Goal: Task Accomplishment & Management: Manage account settings

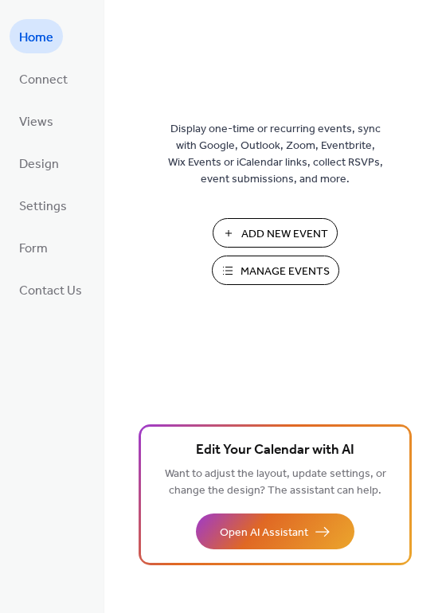
click at [271, 265] on span "Manage Events" at bounding box center [284, 271] width 89 height 17
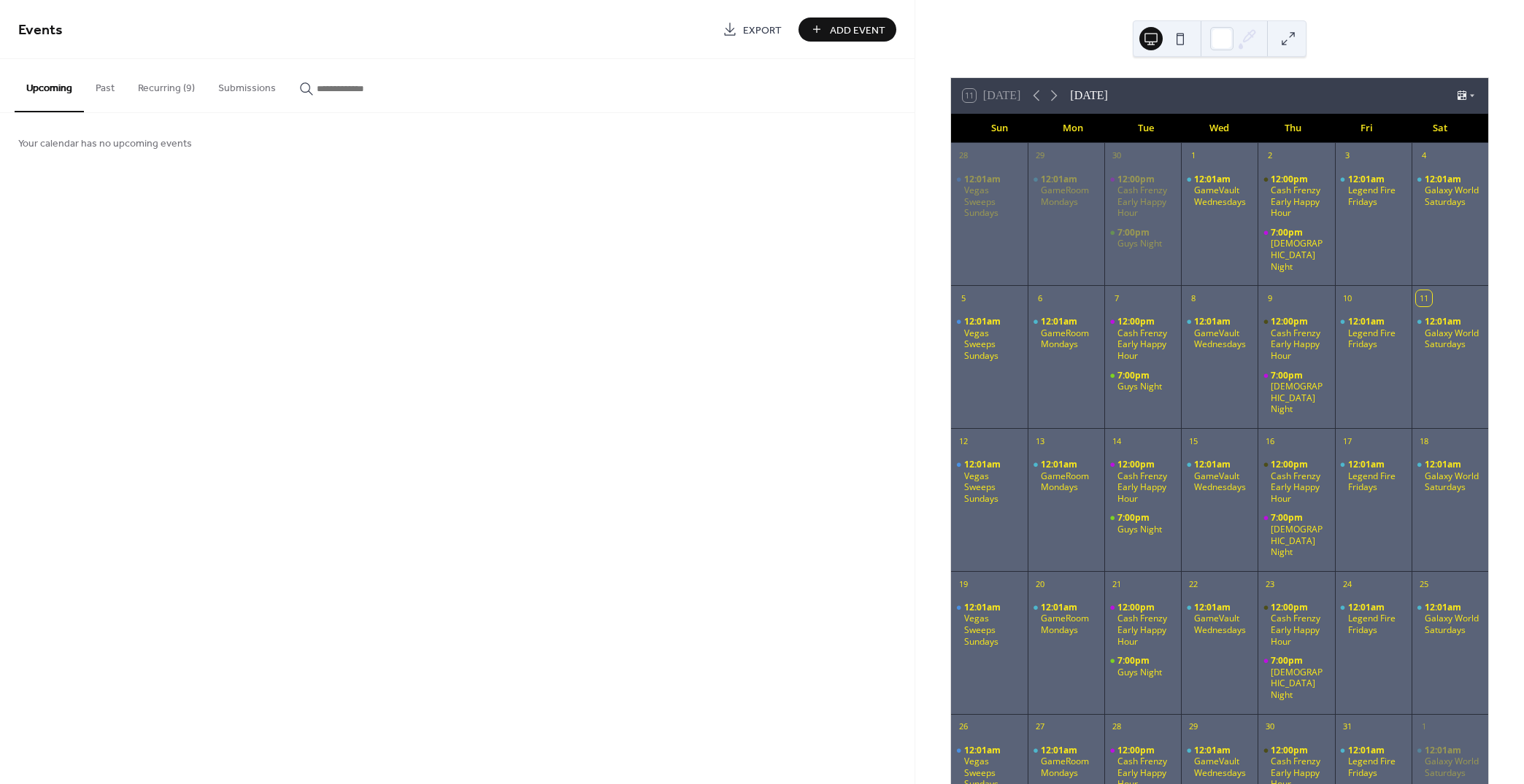
click at [175, 81] on button "Recurring (9)" at bounding box center [167, 84] width 81 height 51
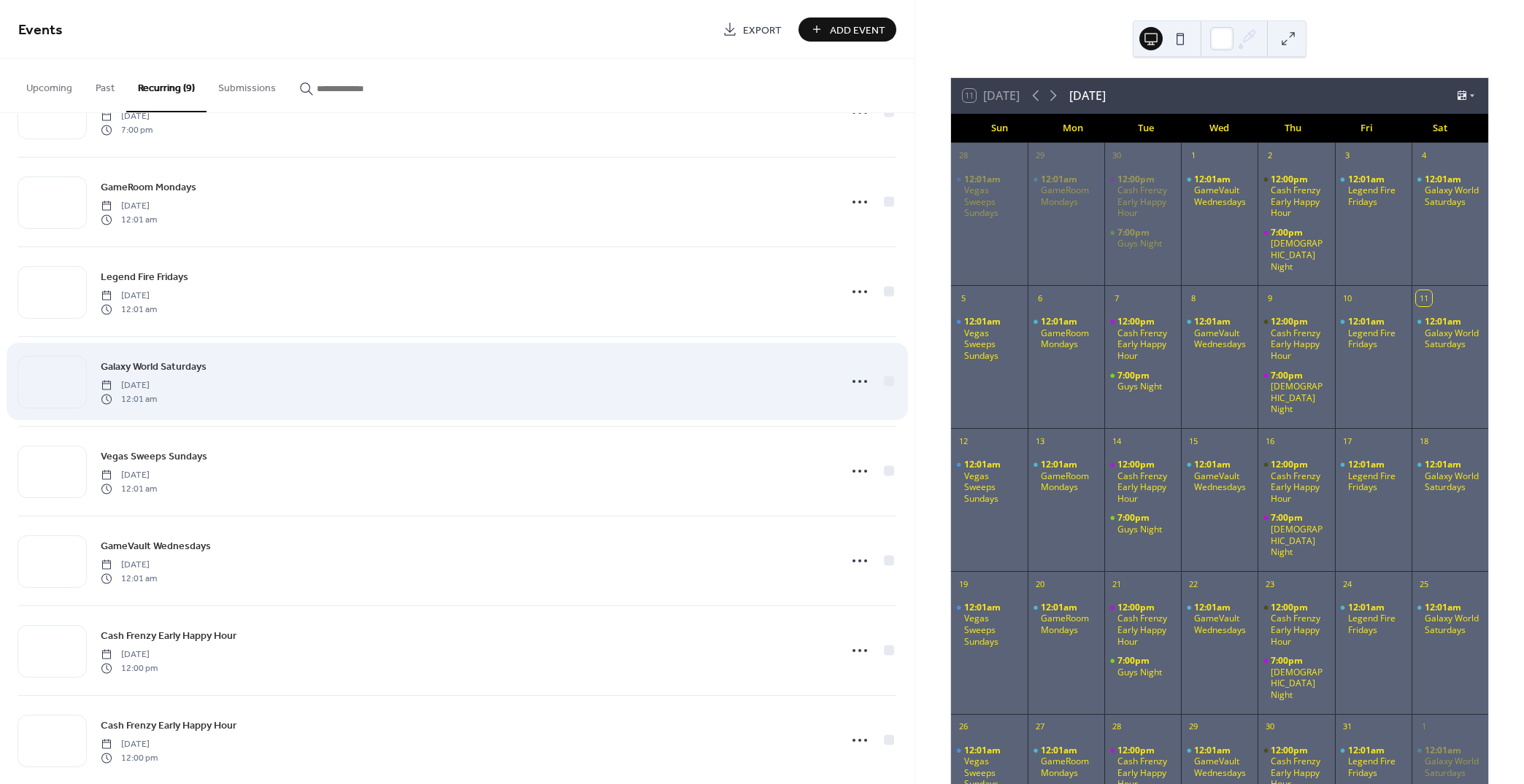
scroll to position [178, 0]
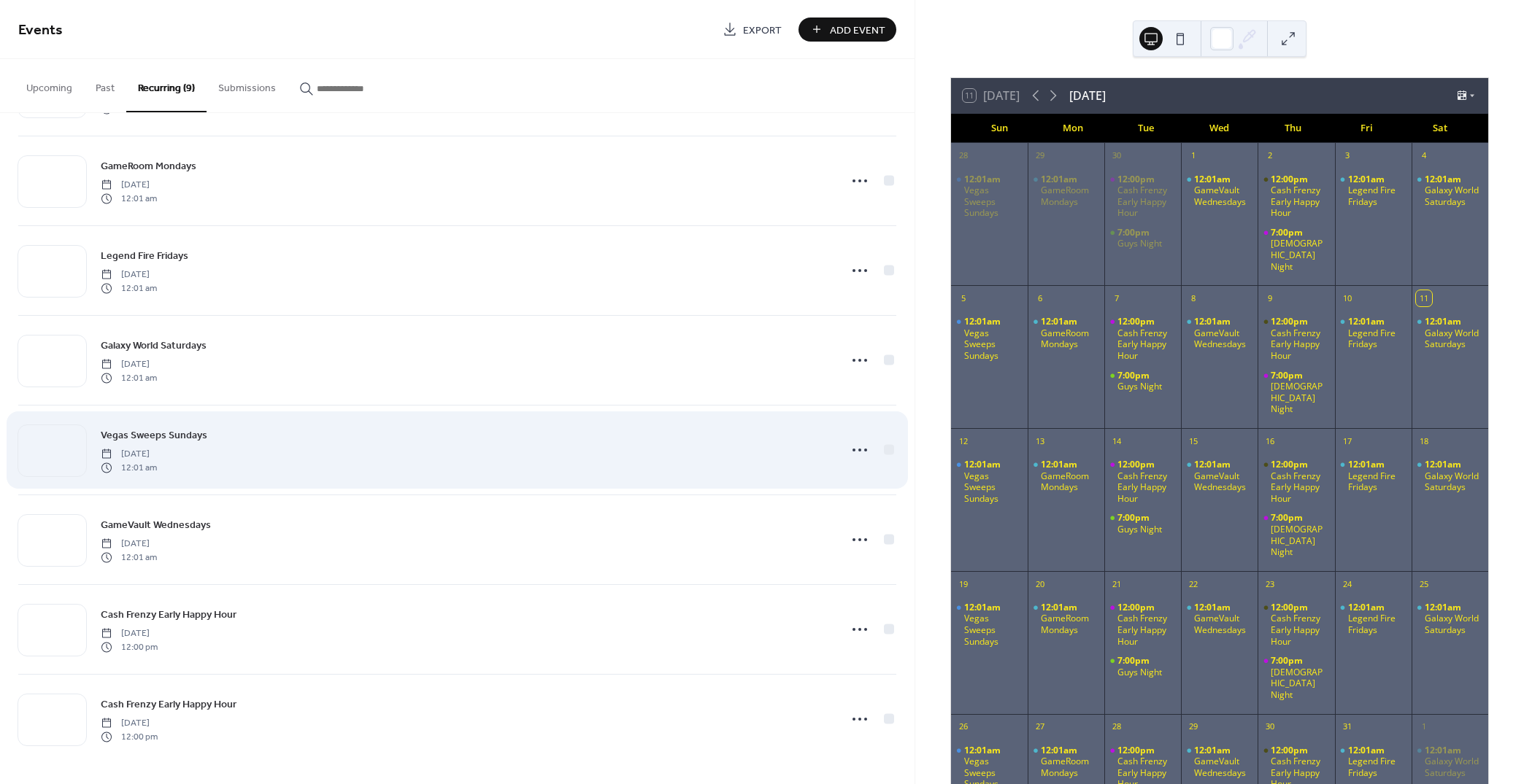
click at [142, 430] on span "Vegas Sweeps Sundays" at bounding box center [154, 436] width 106 height 16
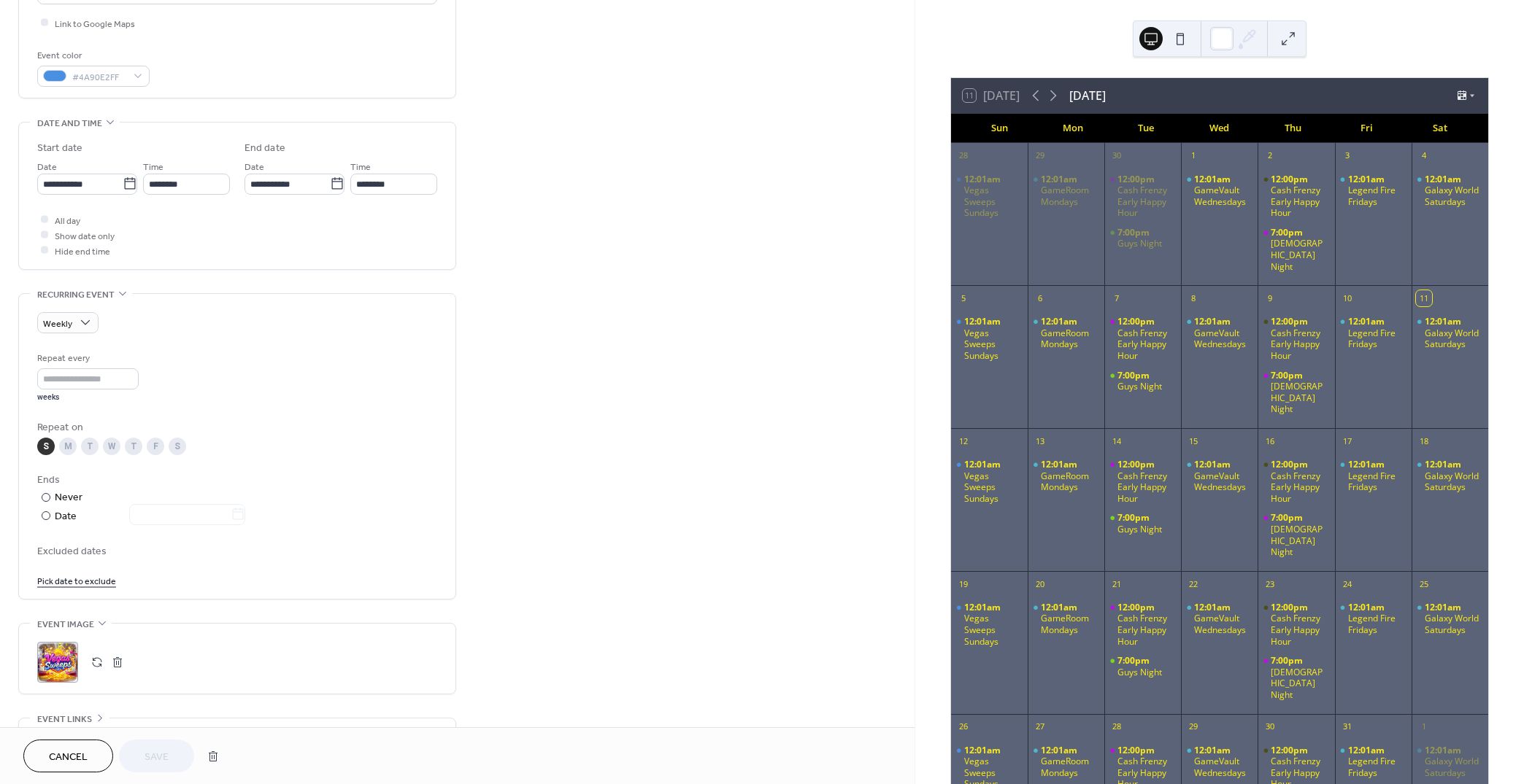
scroll to position [500, 0]
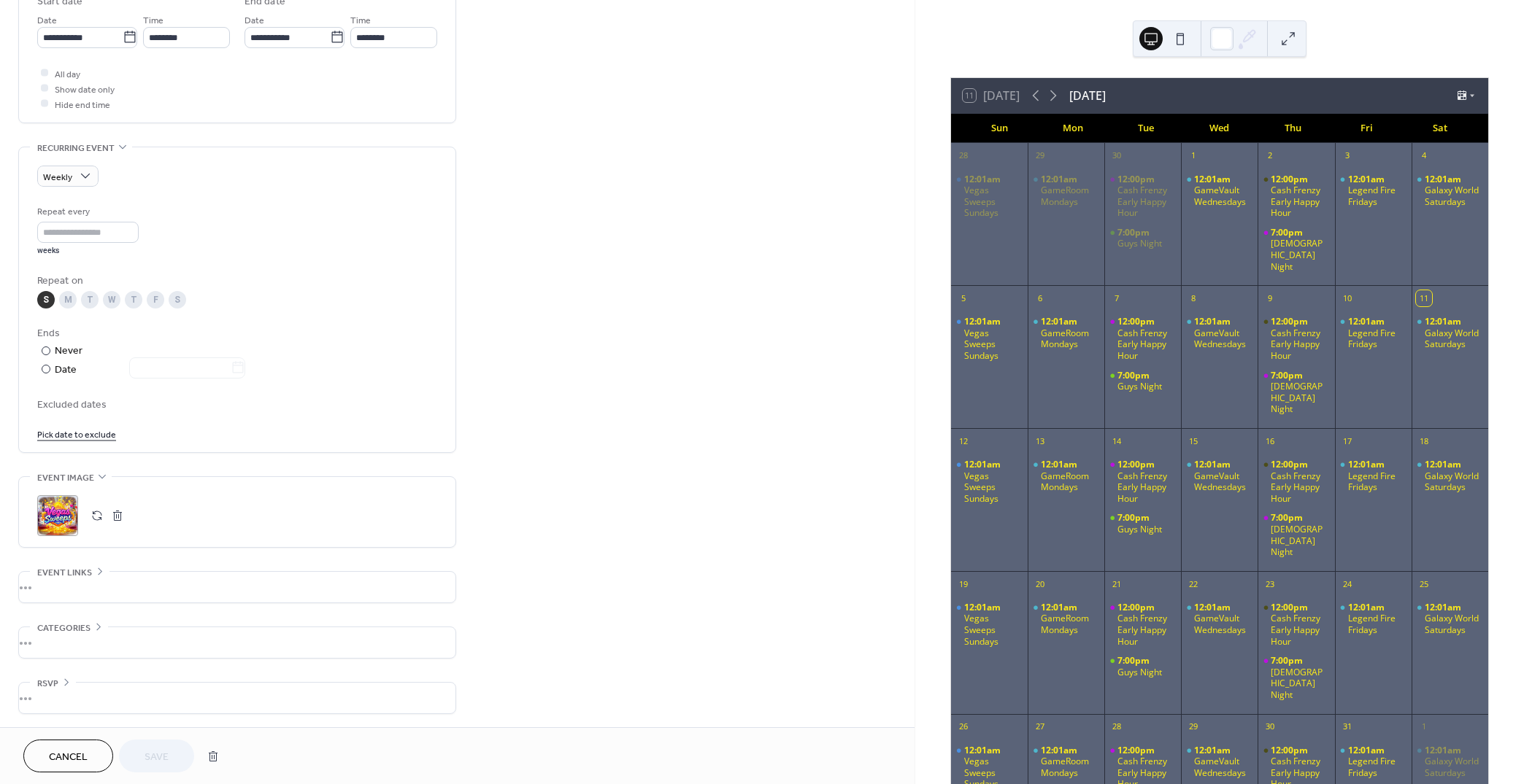
click at [94, 513] on button "button" at bounding box center [97, 515] width 20 height 20
drag, startPoint x: 266, startPoint y: 480, endPoint x: 606, endPoint y: 553, distance: 347.7
click at [606, 552] on div "**********" at bounding box center [457, 154] width 915 height 1147
click at [162, 762] on span "Save" at bounding box center [157, 757] width 24 height 16
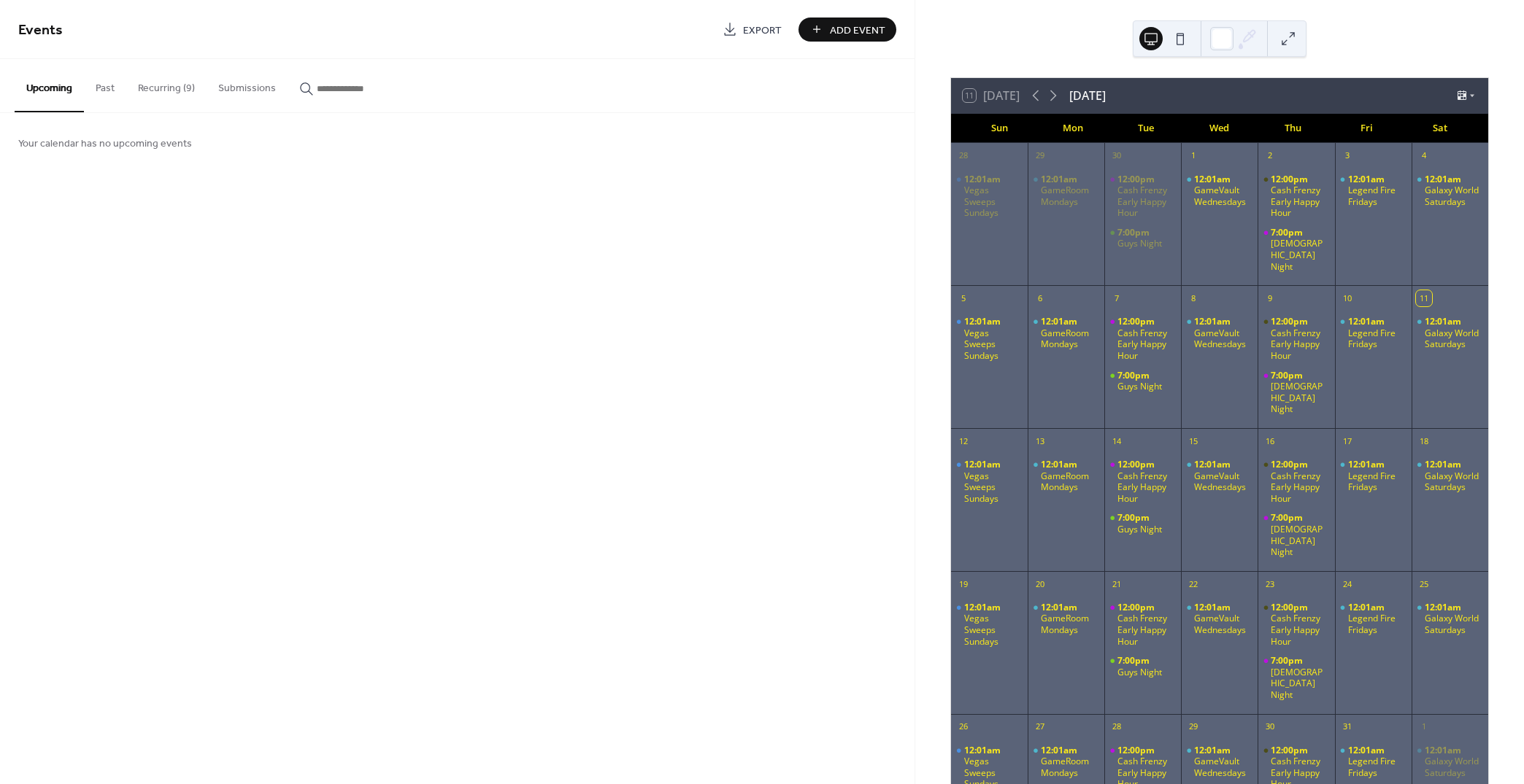
click at [141, 86] on button "Recurring (9)" at bounding box center [167, 84] width 81 height 51
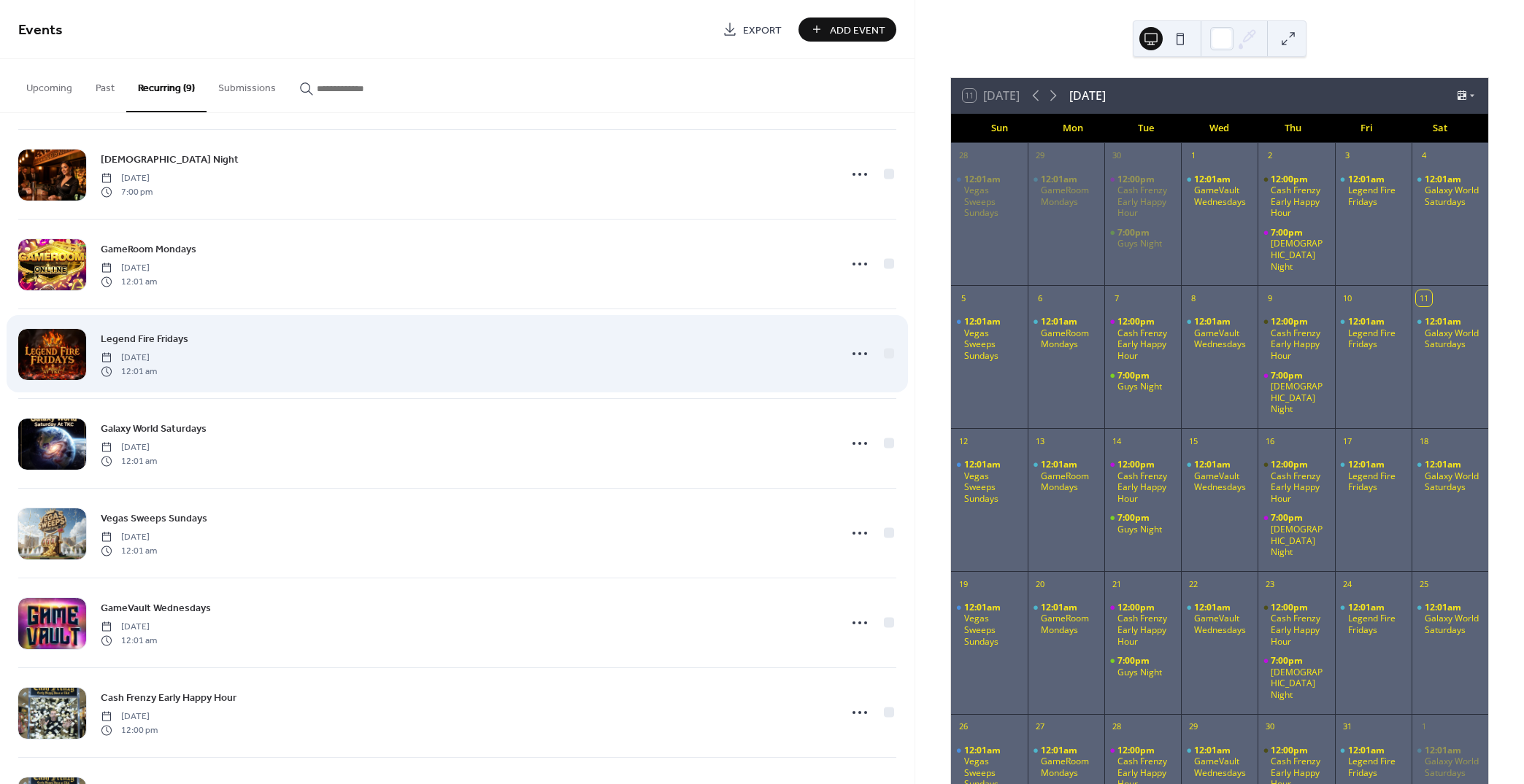
scroll to position [178, 0]
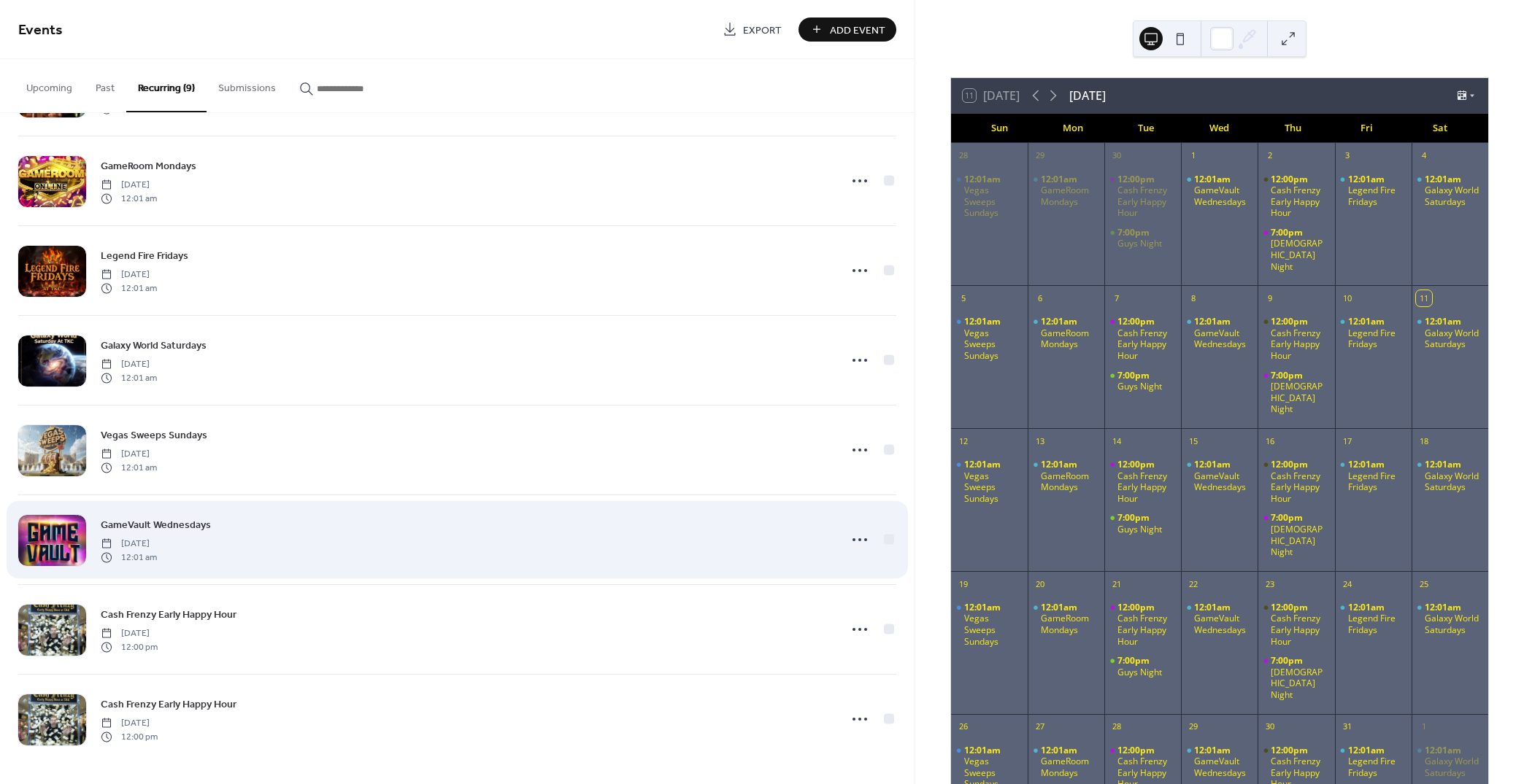
click at [142, 527] on span "GameVault Wednesdays" at bounding box center [156, 525] width 110 height 16
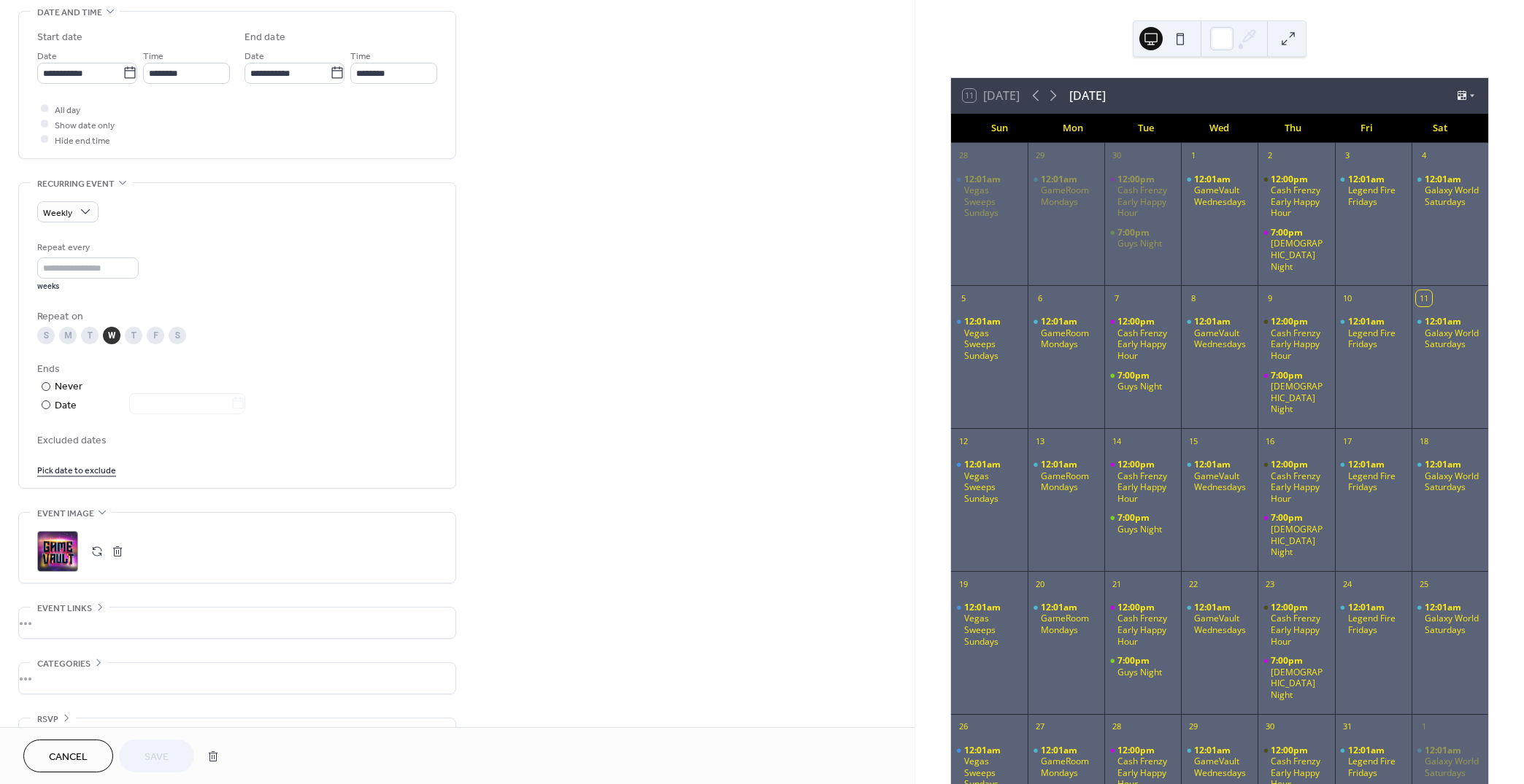
scroll to position [500, 0]
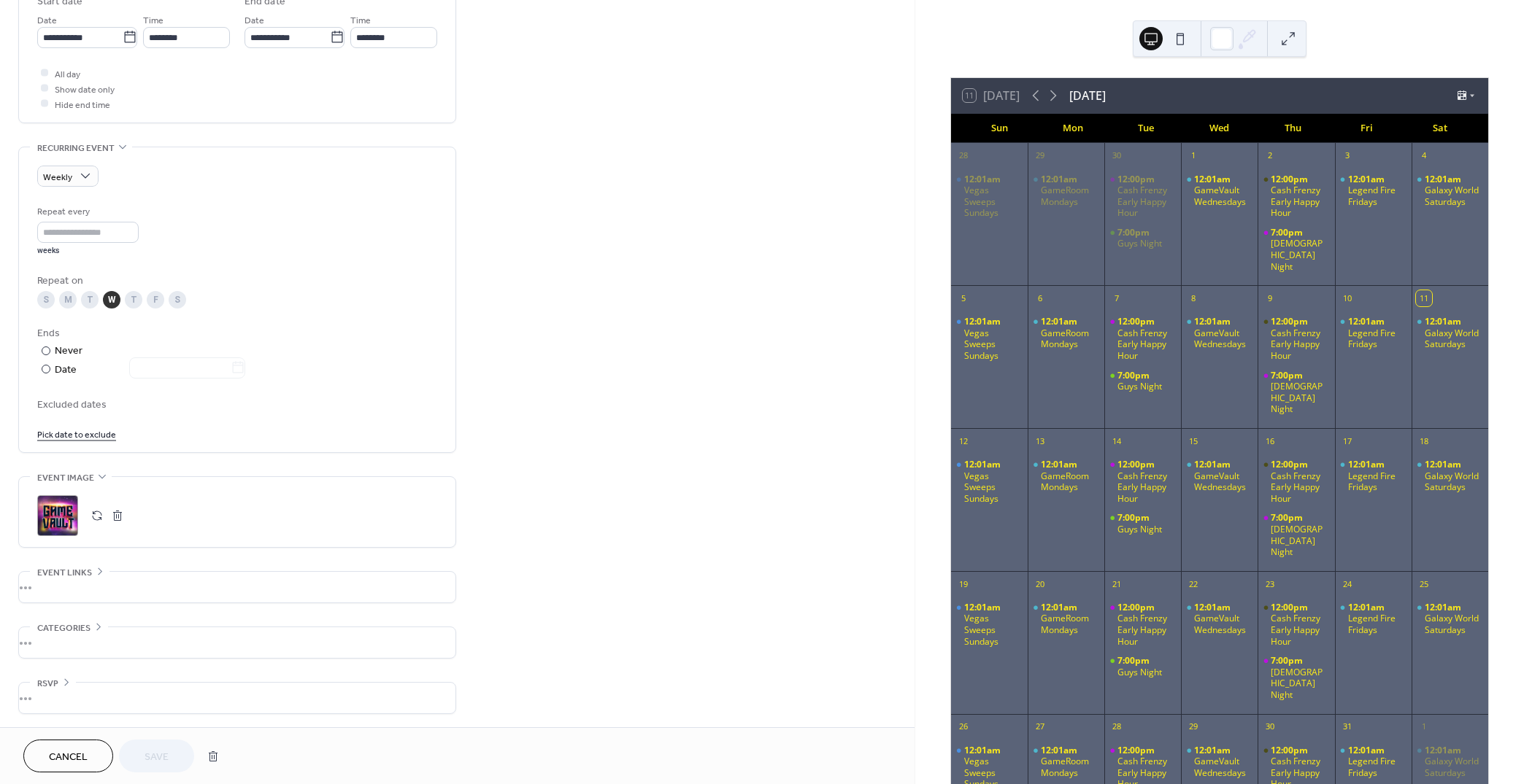
click at [95, 514] on button "button" at bounding box center [97, 515] width 20 height 20
click at [147, 750] on span "Save" at bounding box center [157, 757] width 24 height 16
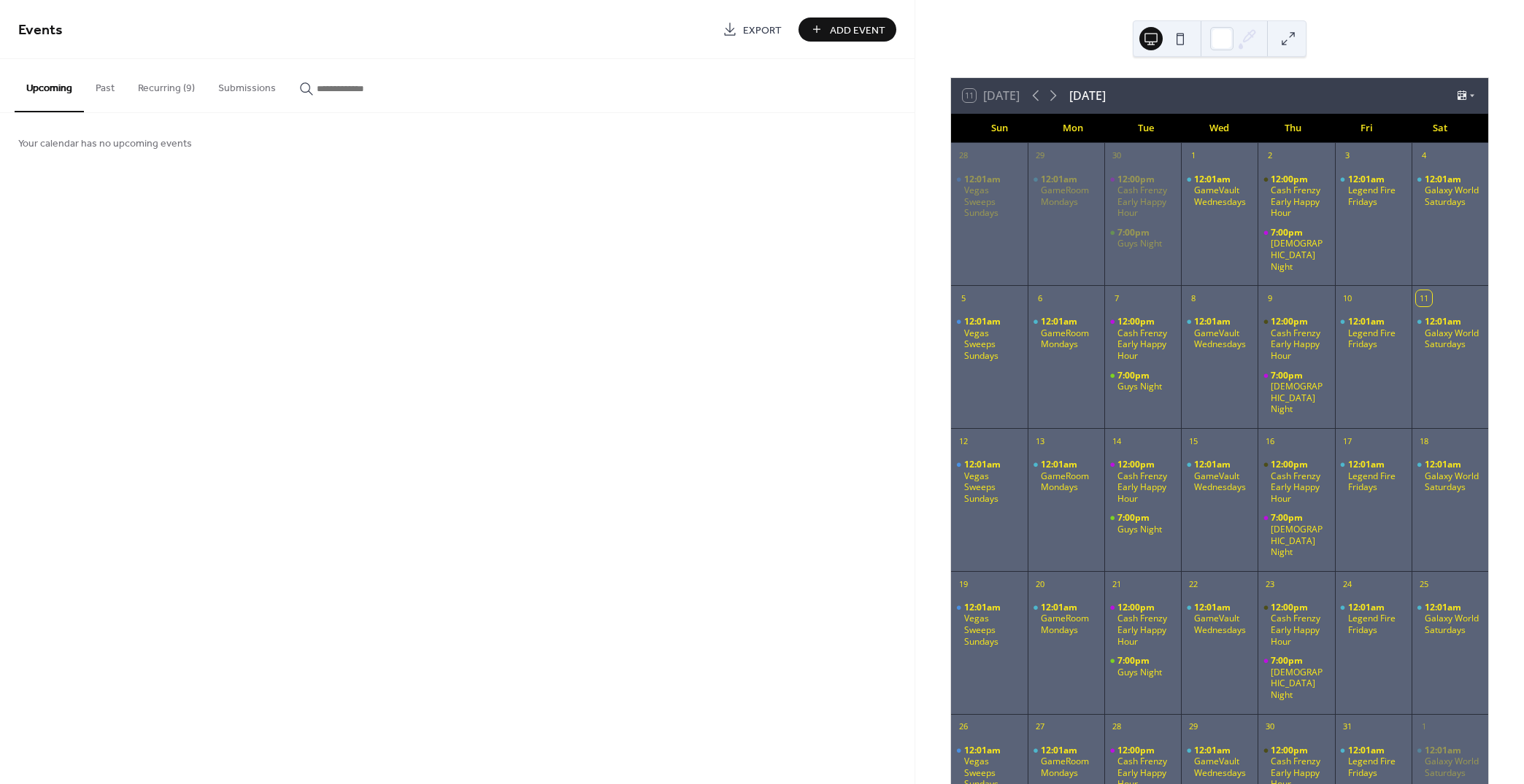
click at [156, 93] on button "Recurring (9)" at bounding box center [167, 84] width 81 height 51
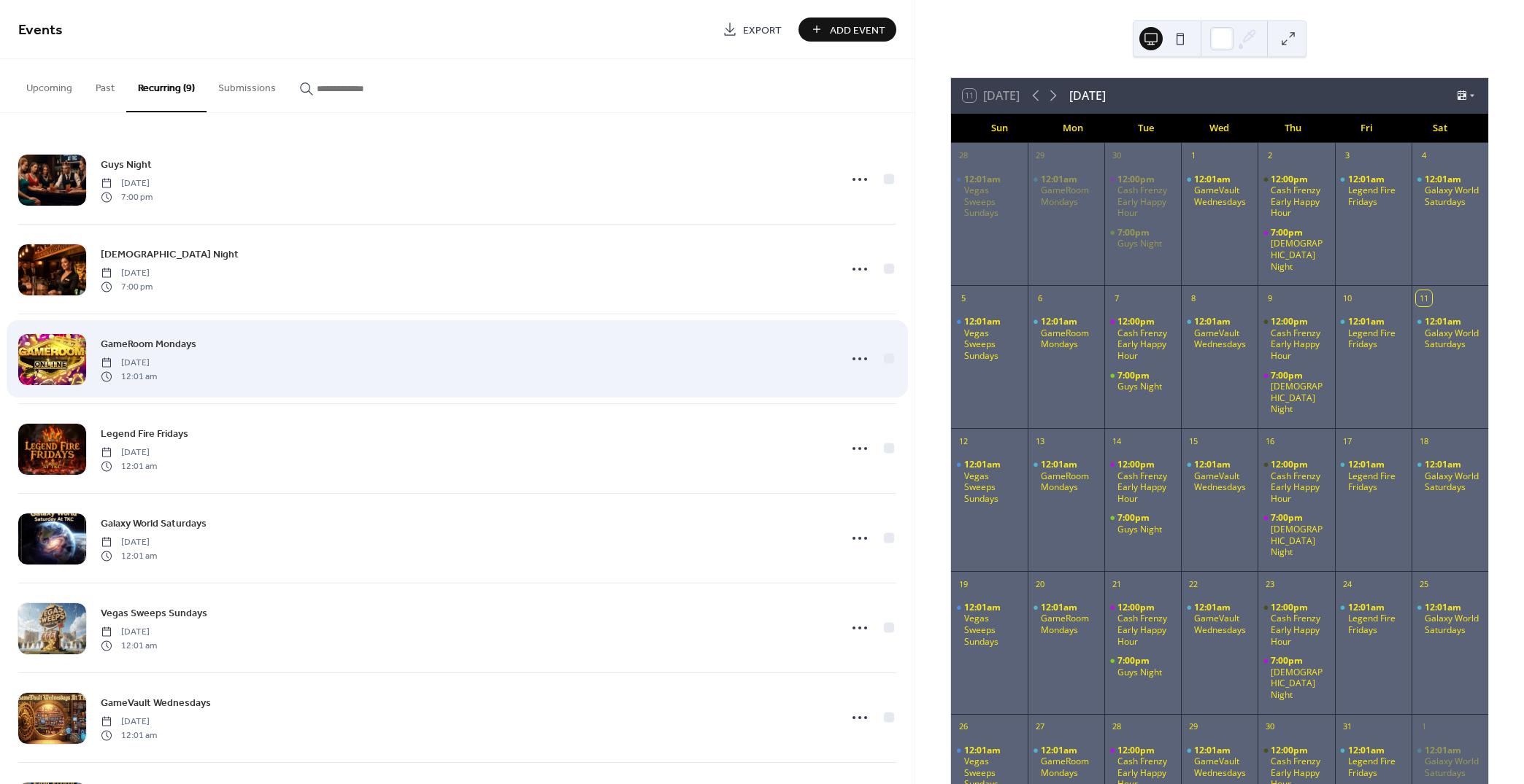
click at [149, 343] on span "GameRoom Mondays" at bounding box center [149, 345] width 95 height 16
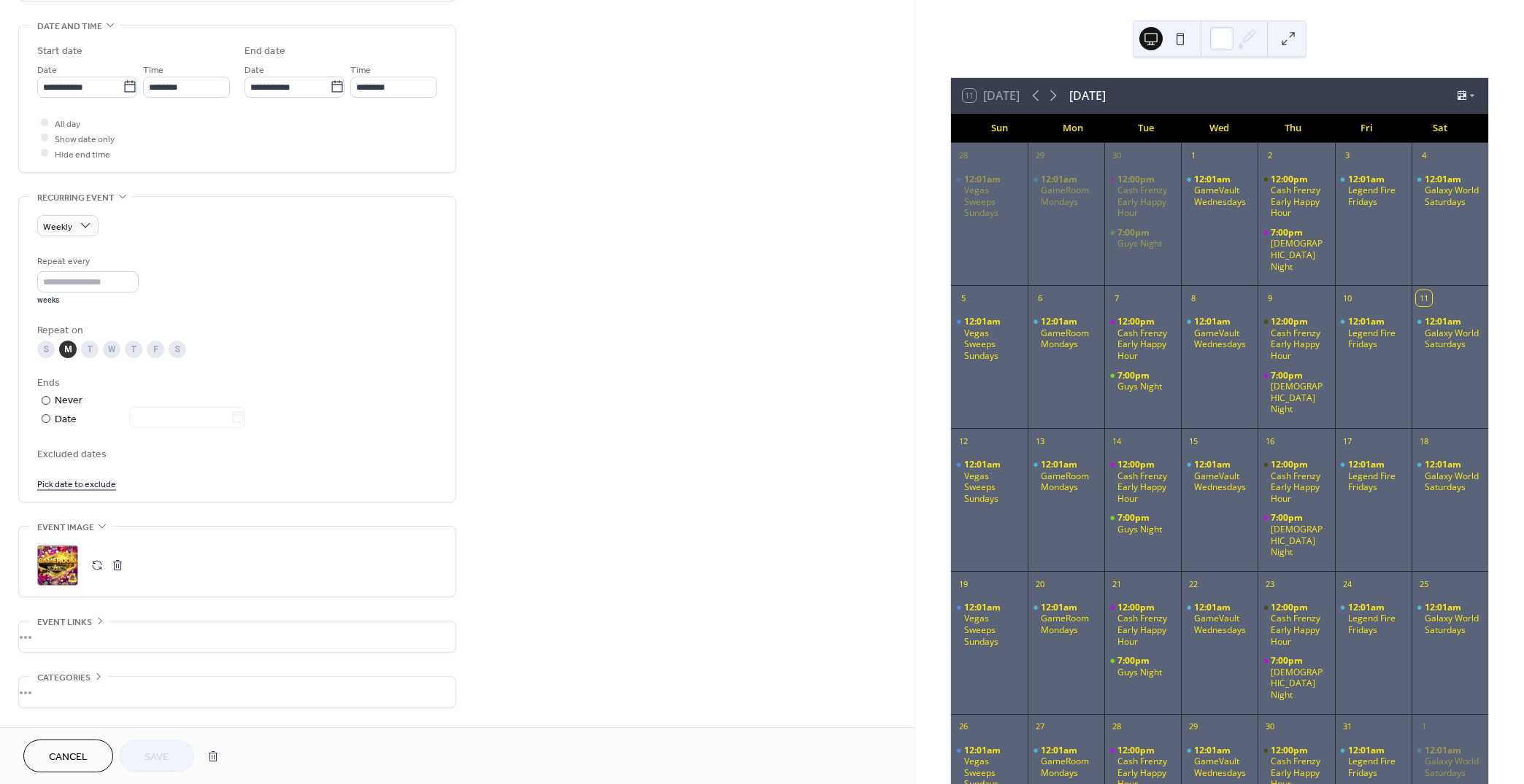
scroll to position [500, 0]
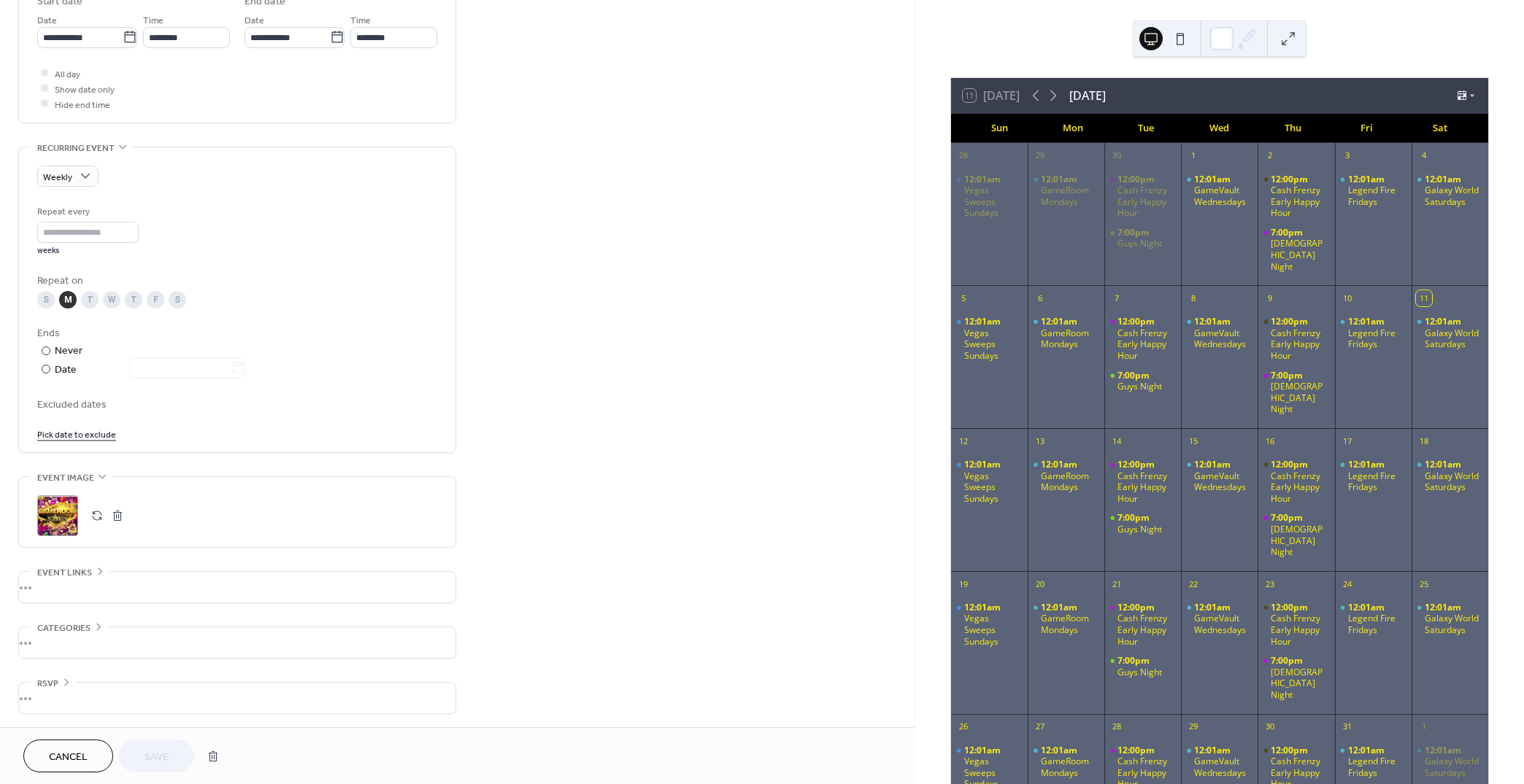
click at [95, 515] on button "button" at bounding box center [97, 515] width 20 height 20
click at [159, 754] on span "Save" at bounding box center [157, 757] width 24 height 16
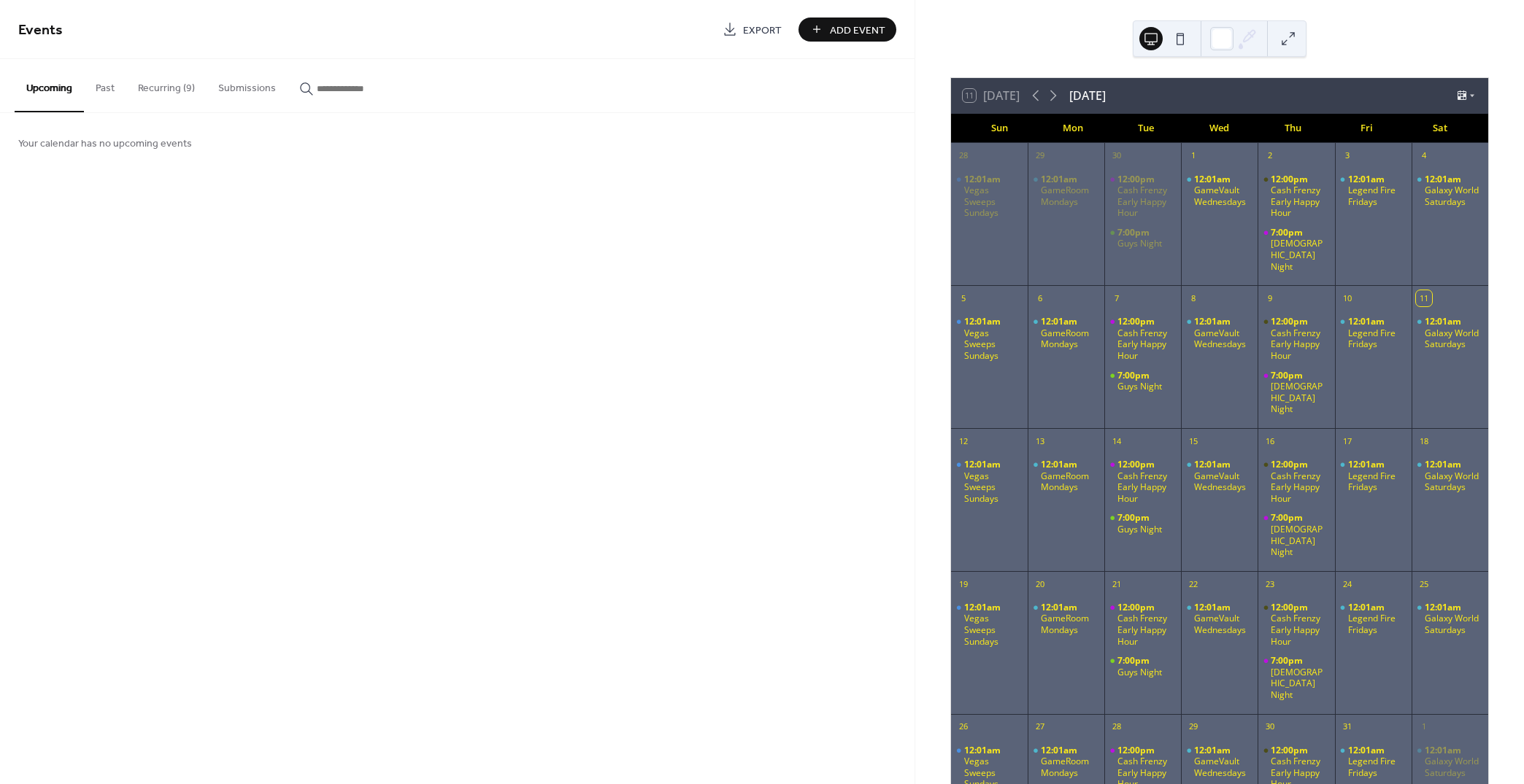
click at [181, 87] on button "Recurring (9)" at bounding box center [167, 84] width 81 height 51
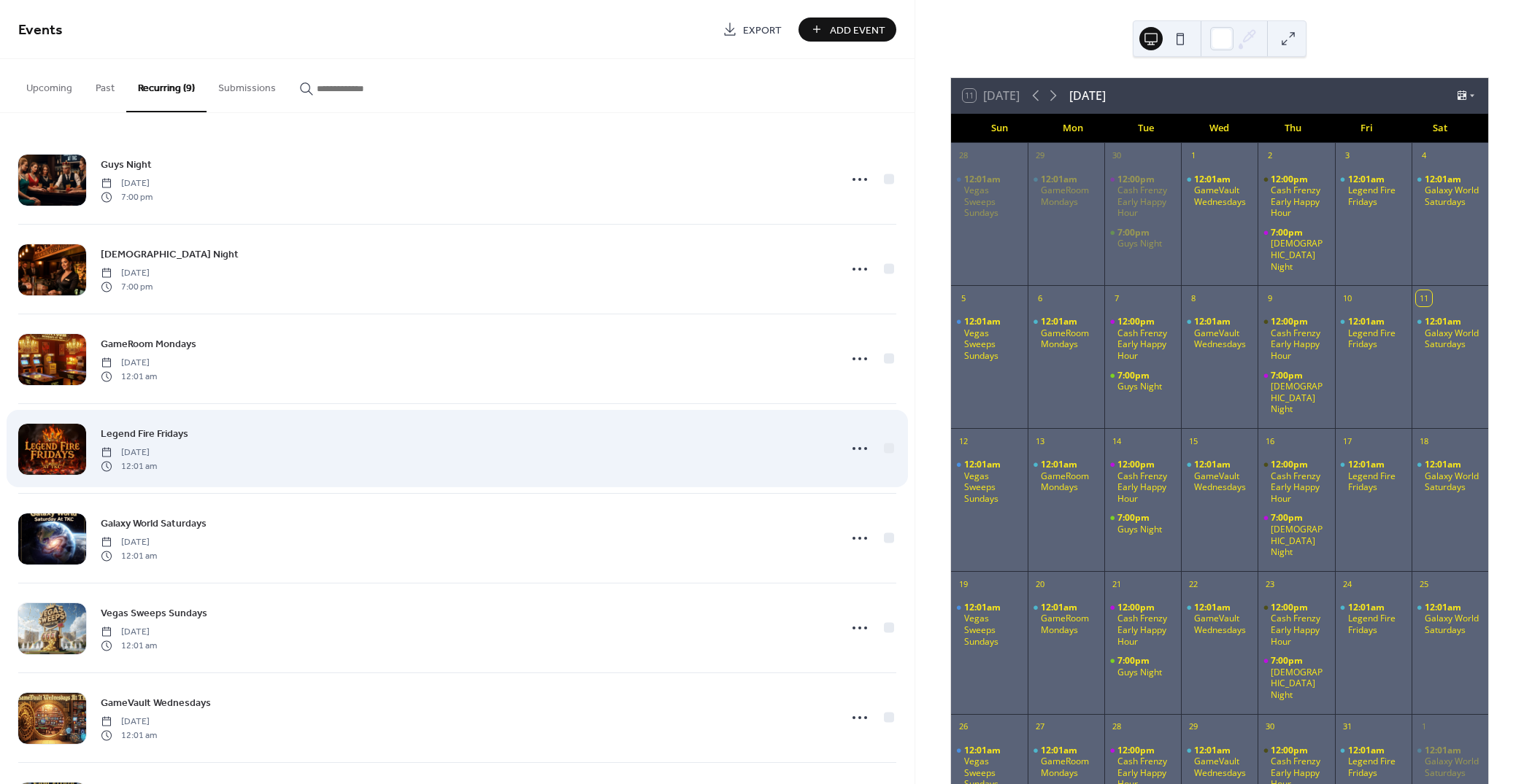
click at [157, 447] on span "Friday, December 13, 2024" at bounding box center [128, 453] width 56 height 13
click at [848, 445] on icon at bounding box center [859, 448] width 23 height 23
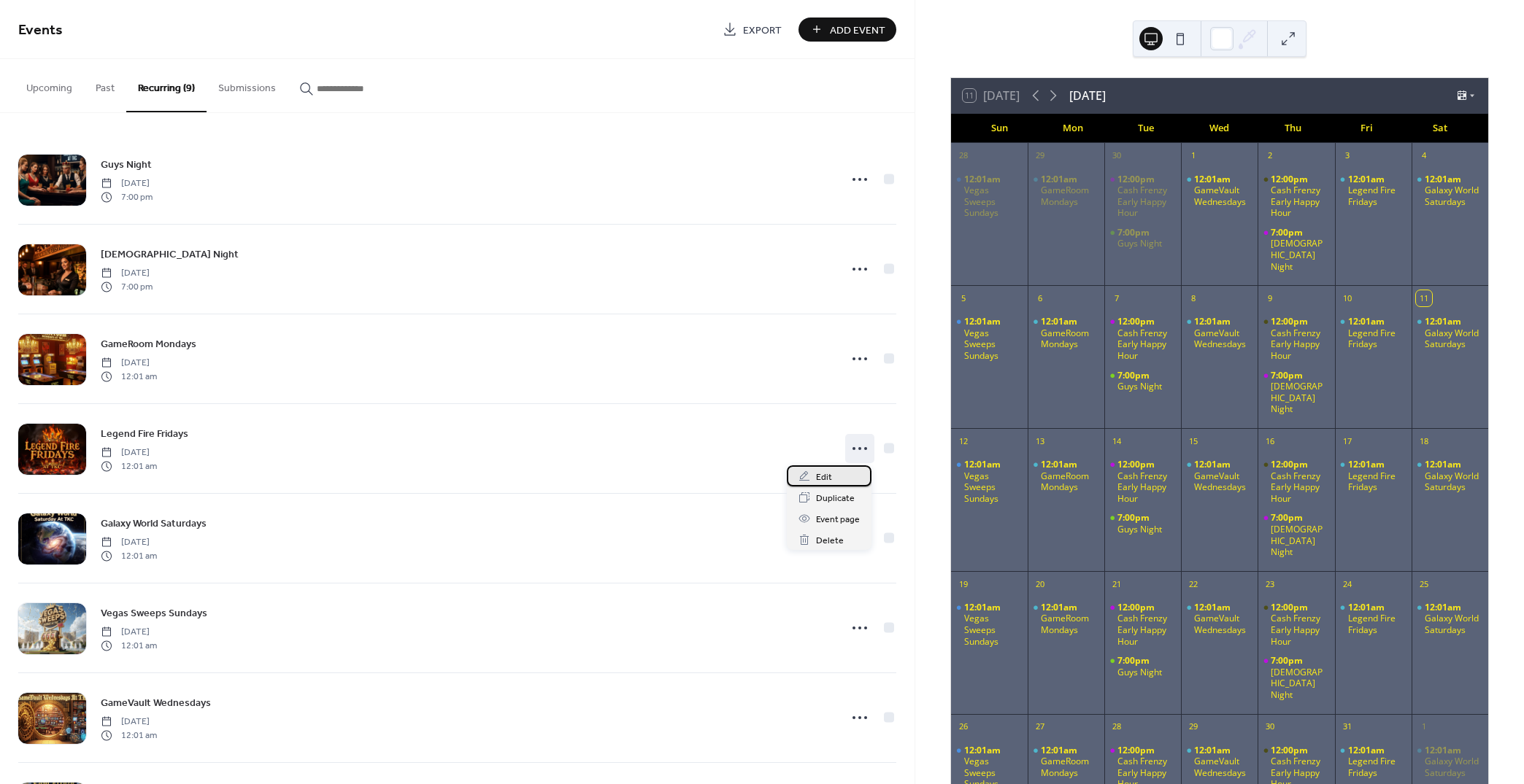
click at [825, 481] on span "Edit" at bounding box center [824, 477] width 17 height 16
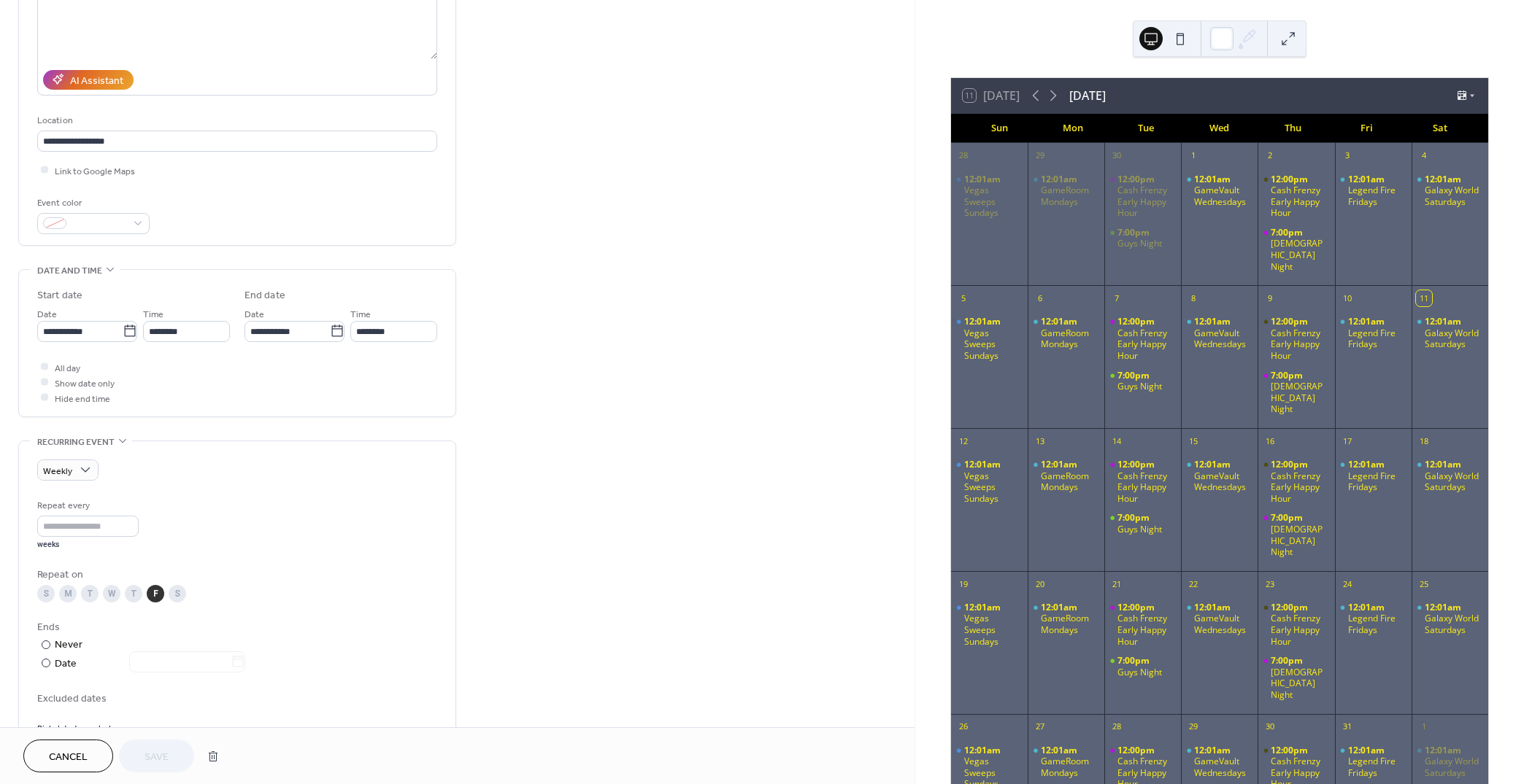
scroll to position [500, 0]
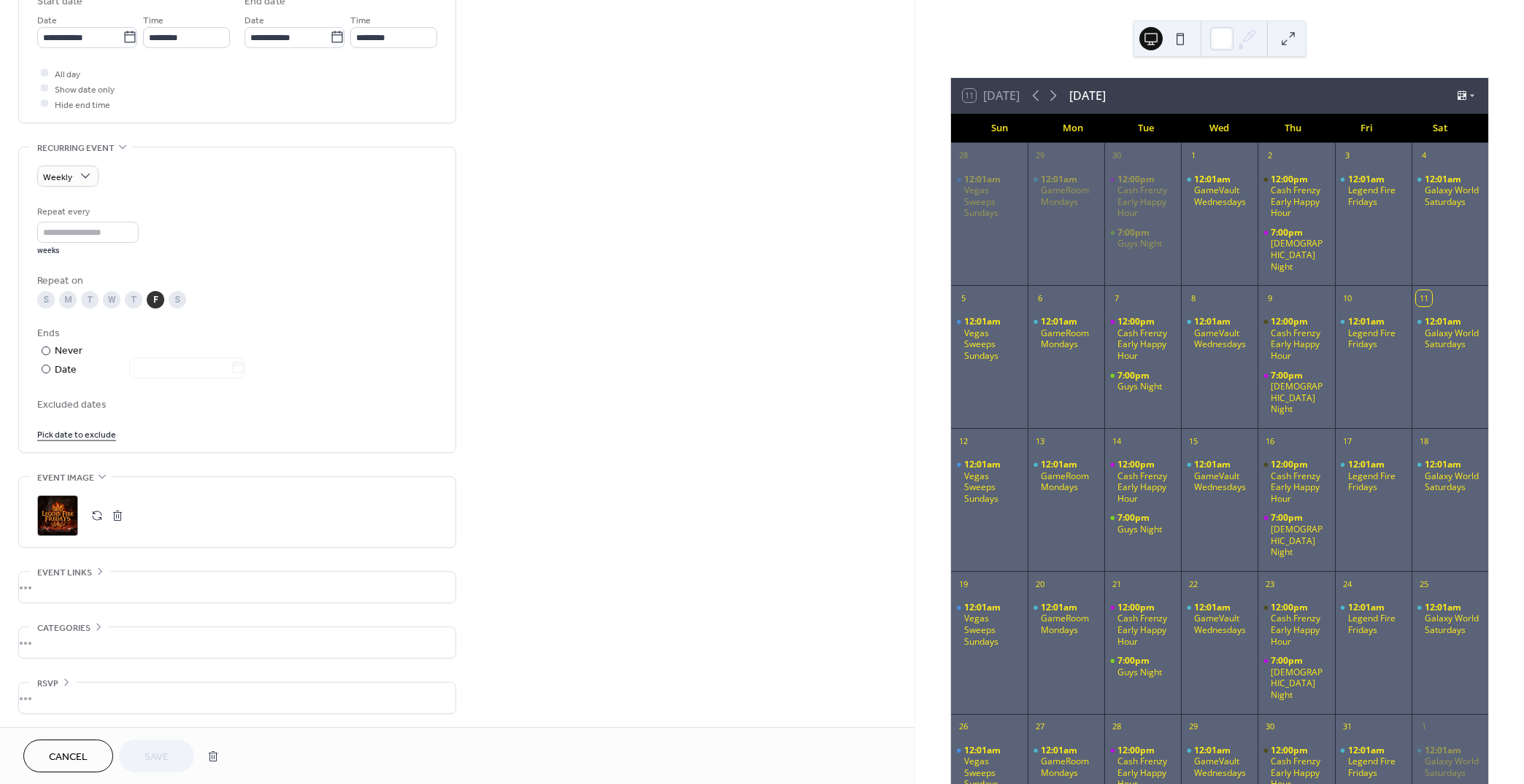
click at [92, 512] on button "button" at bounding box center [97, 515] width 20 height 20
